Goal: Information Seeking & Learning: Learn about a topic

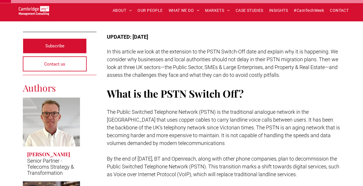
scroll to position [131, 0]
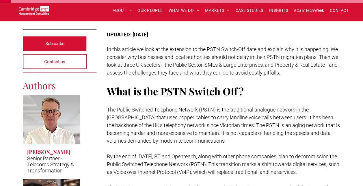
click at [262, 46] on p "In this article we look at the extension to the PSTN Switch-Off date and explai…" at bounding box center [224, 60] width 234 height 31
click at [273, 84] on p at bounding box center [224, 81] width 234 height 8
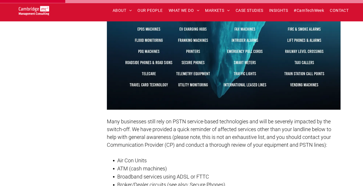
scroll to position [751, 0]
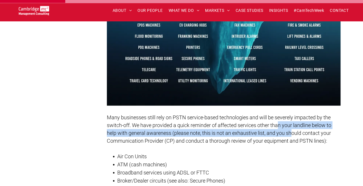
click at [260, 138] on p "Many businesses still rely on PSTN service-based technologies and will be sever…" at bounding box center [224, 129] width 234 height 31
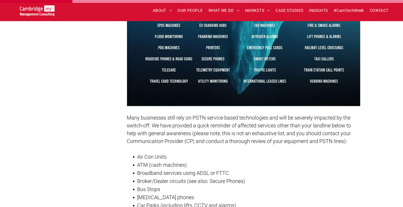
click at [333, 185] on li "Broker/Dealer circuits (see also: Secure Phones)" at bounding box center [249, 181] width 223 height 8
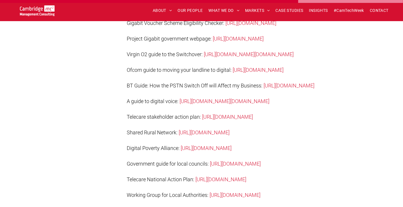
scroll to position [2806, 0]
